Goal: Task Accomplishment & Management: Use online tool/utility

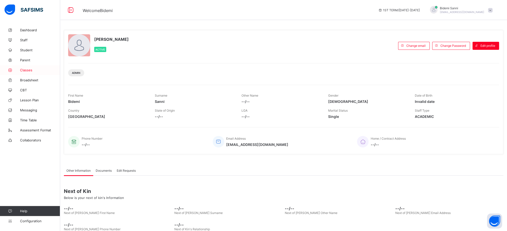
click at [29, 72] on span "Classes" at bounding box center [40, 70] width 40 height 4
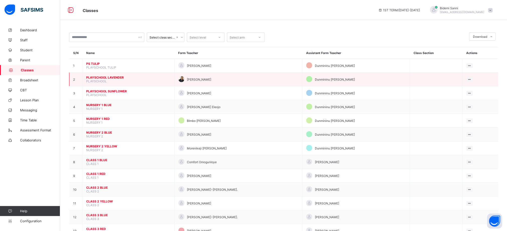
click at [111, 79] on span "PLAYSCHOOL LAVENDER" at bounding box center [128, 78] width 84 height 4
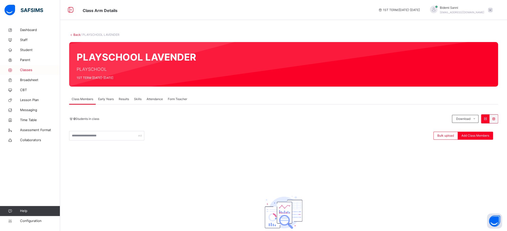
click at [31, 68] on span "Classes" at bounding box center [40, 70] width 40 height 5
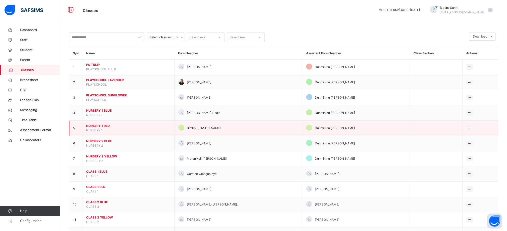
click at [422, 133] on td at bounding box center [435, 128] width 53 height 15
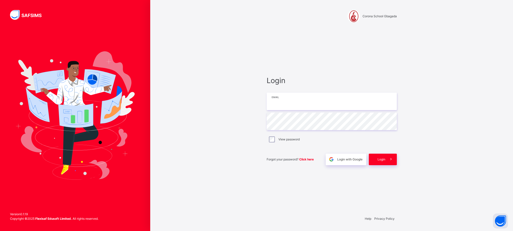
drag, startPoint x: 296, startPoint y: 92, endPoint x: 296, endPoint y: 98, distance: 6.1
click at [296, 98] on div "Login Email Password View password Forgot your password? Click here Login with …" at bounding box center [332, 120] width 130 height 90
click at [296, 98] on input "email" at bounding box center [332, 102] width 130 height 18
type input "**********"
click at [378, 160] on span "Login" at bounding box center [381, 159] width 8 height 5
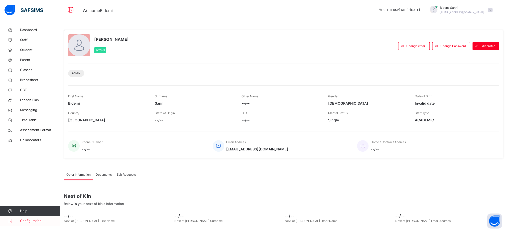
click at [24, 222] on span "Configuration" at bounding box center [40, 221] width 40 height 5
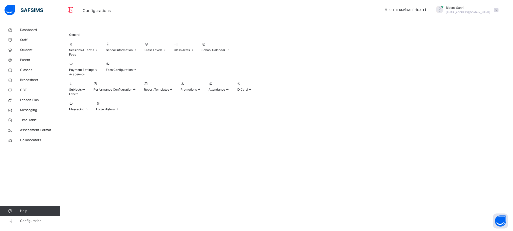
click at [197, 91] on span "Promotions" at bounding box center [188, 90] width 16 height 4
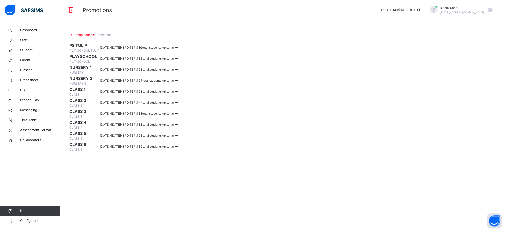
click at [179, 51] on div "View list" at bounding box center [170, 48] width 17 height 6
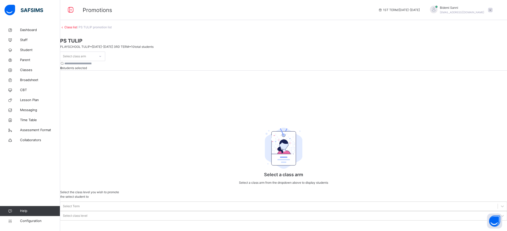
click at [86, 61] on div "Select class arm" at bounding box center [74, 57] width 23 height 10
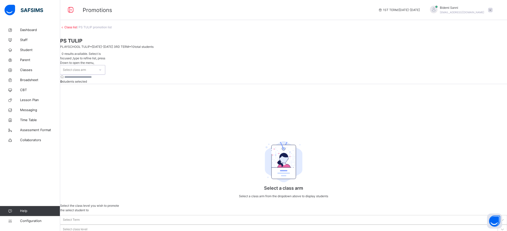
click at [86, 65] on div "Select class arm" at bounding box center [74, 70] width 23 height 10
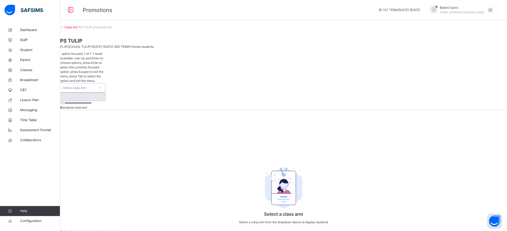
click at [95, 83] on div "Select class arm" at bounding box center [77, 87] width 35 height 9
click at [98, 93] on div at bounding box center [82, 97] width 45 height 8
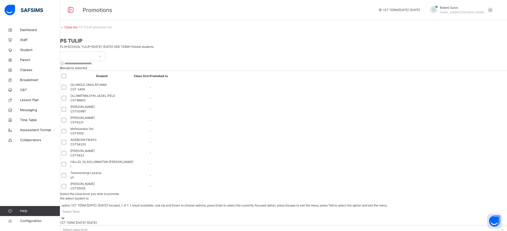
click at [65, 216] on div at bounding box center [62, 218] width 5 height 5
click at [407, 221] on div "1ST TERM [DATE]-[DATE]" at bounding box center [283, 223] width 447 height 5
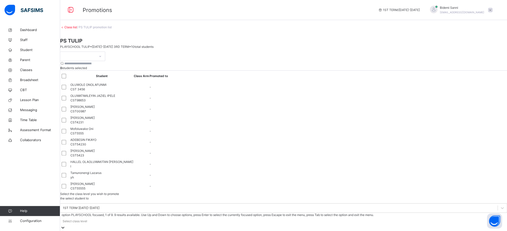
click at [87, 219] on div "Select class level" at bounding box center [75, 221] width 25 height 5
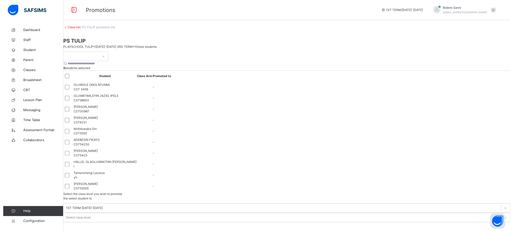
scroll to position [61, 0]
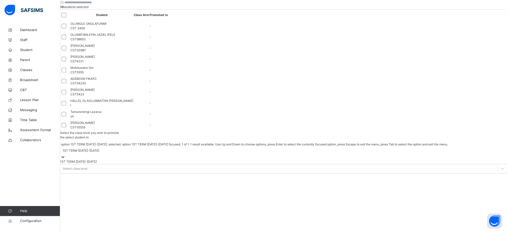
click at [99, 148] on div "1ST TERM [DATE]-[DATE]" at bounding box center [81, 150] width 37 height 5
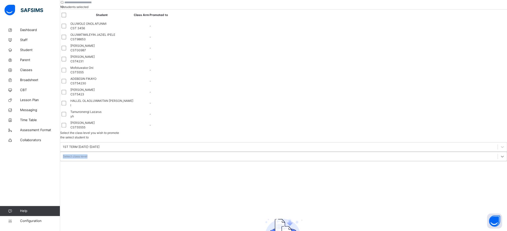
drag, startPoint x: 450, startPoint y: 22, endPoint x: 448, endPoint y: 29, distance: 6.9
click at [448, 131] on div "Select the class level you wish to promote the select student to 1ST TERM [DATE…" at bounding box center [283, 146] width 447 height 31
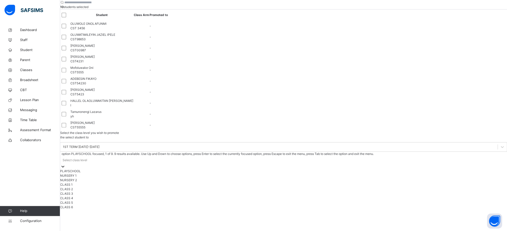
click at [65, 164] on div at bounding box center [62, 166] width 5 height 5
click at [442, 169] on div "PLAYSCHOOL" at bounding box center [283, 171] width 447 height 5
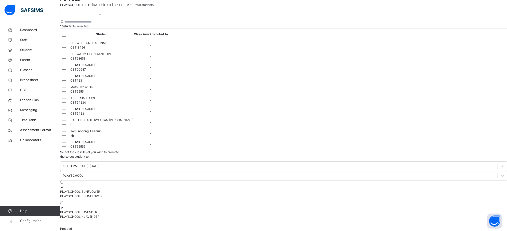
click at [416, 194] on div "PLAYSCHOOL - SUNFLOWER" at bounding box center [283, 196] width 447 height 5
click at [423, 227] on div "Proceed" at bounding box center [283, 229] width 447 height 5
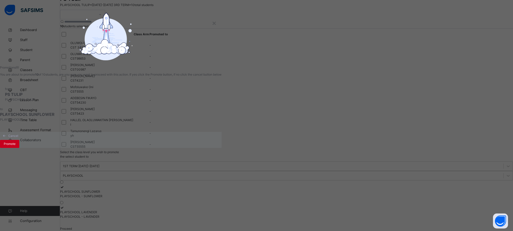
click at [19, 148] on div "Promote" at bounding box center [9, 144] width 19 height 8
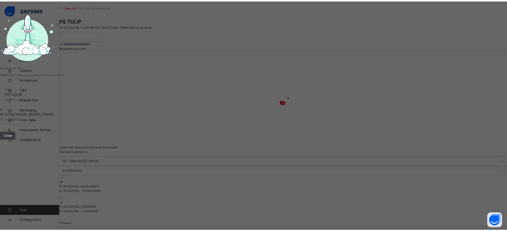
scroll to position [13, 0]
